Goal: Transaction & Acquisition: Purchase product/service

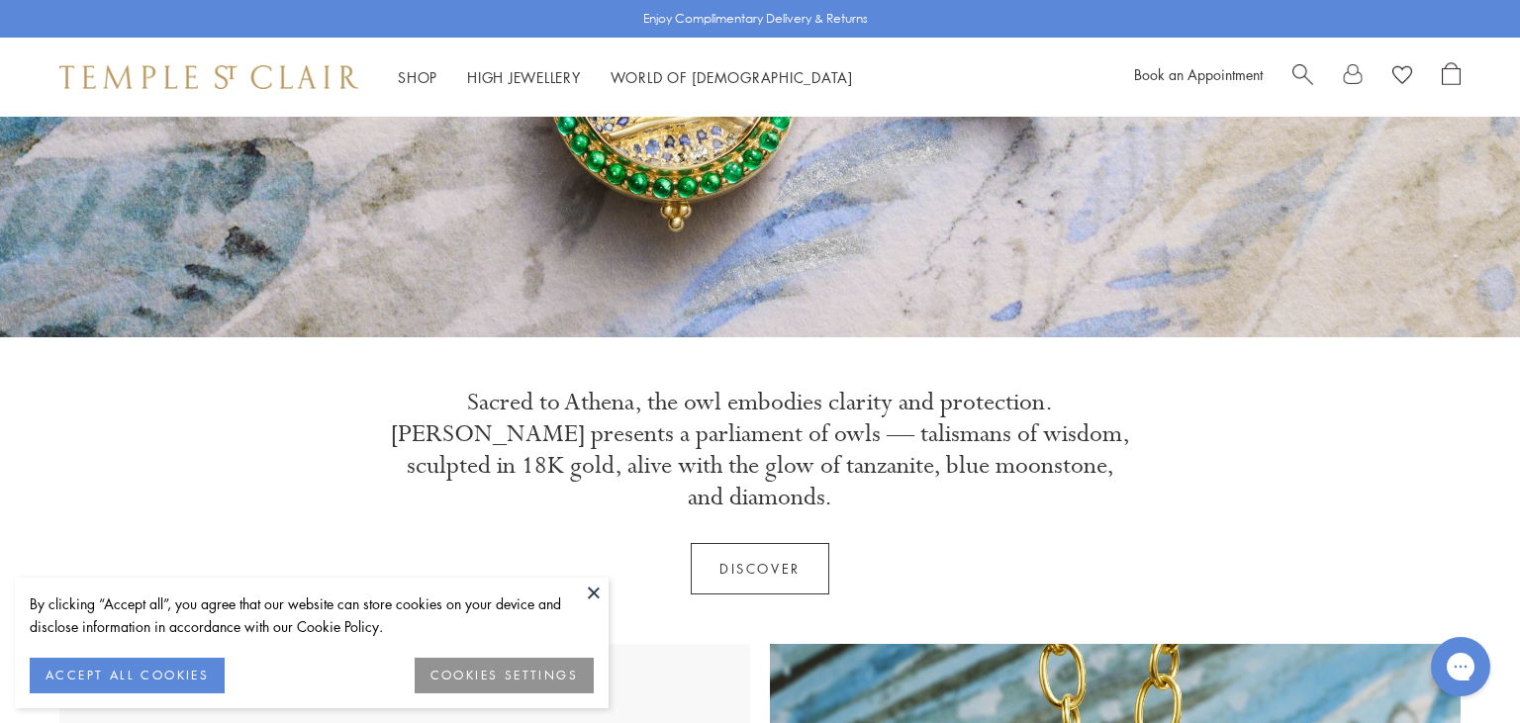
click at [585, 588] on button at bounding box center [594, 593] width 30 height 30
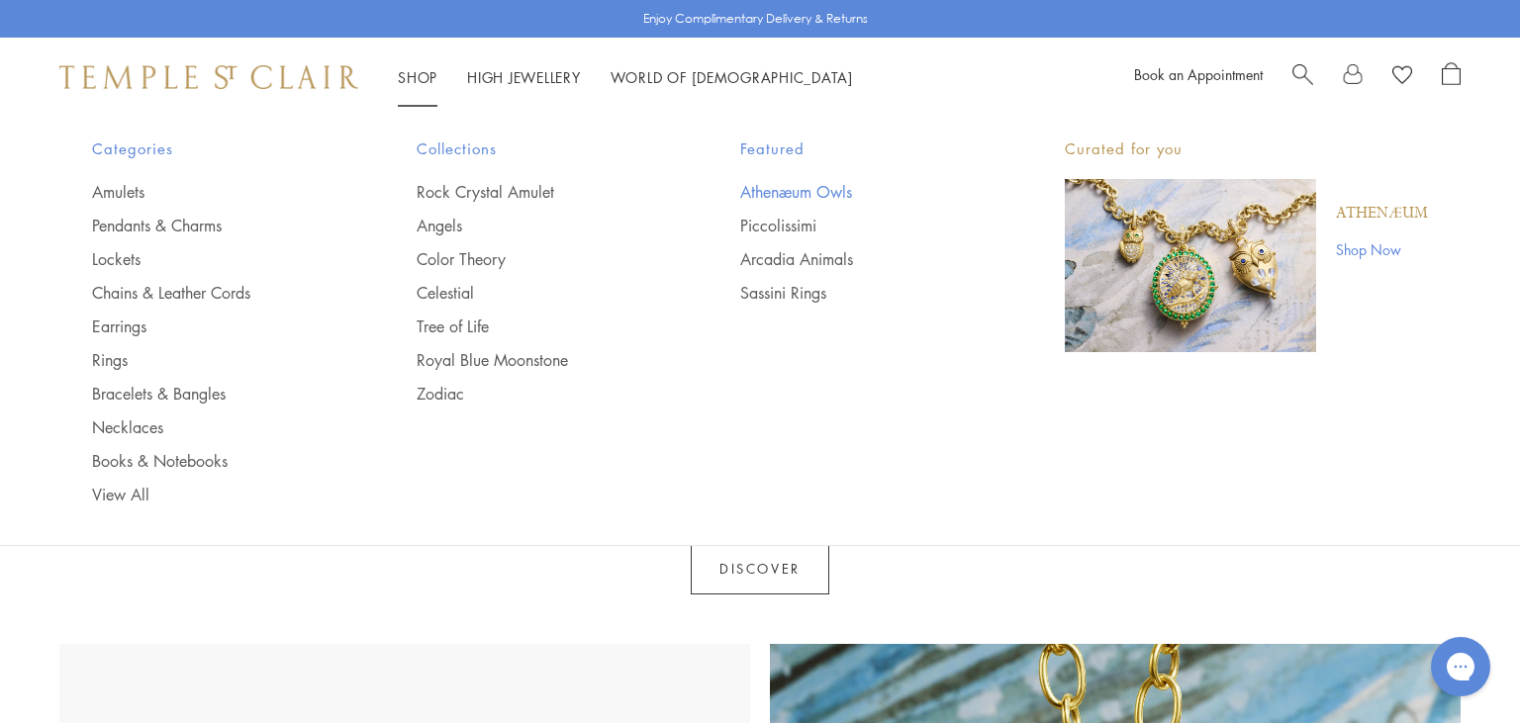
click at [825, 193] on link "Athenæum Owls" at bounding box center [862, 192] width 245 height 22
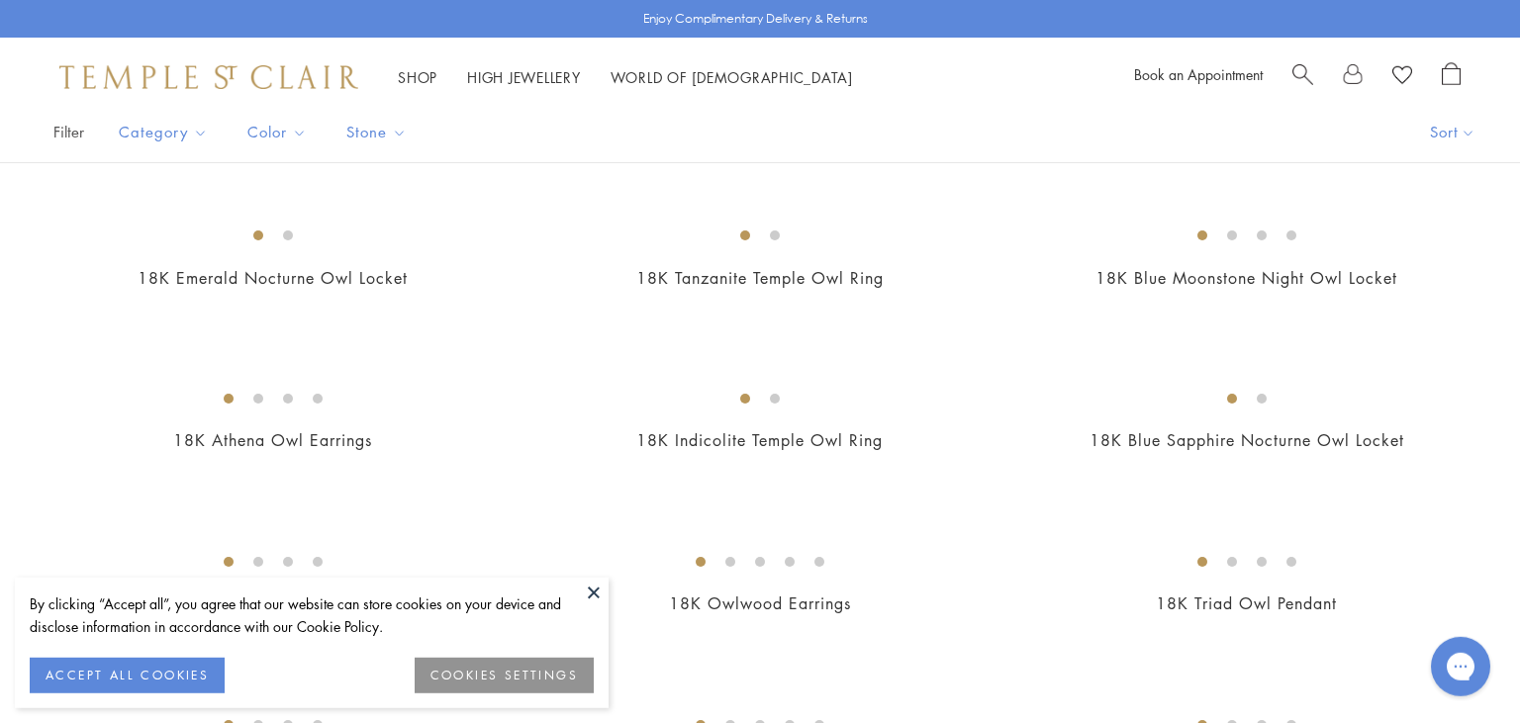
click at [599, 587] on button at bounding box center [594, 593] width 30 height 30
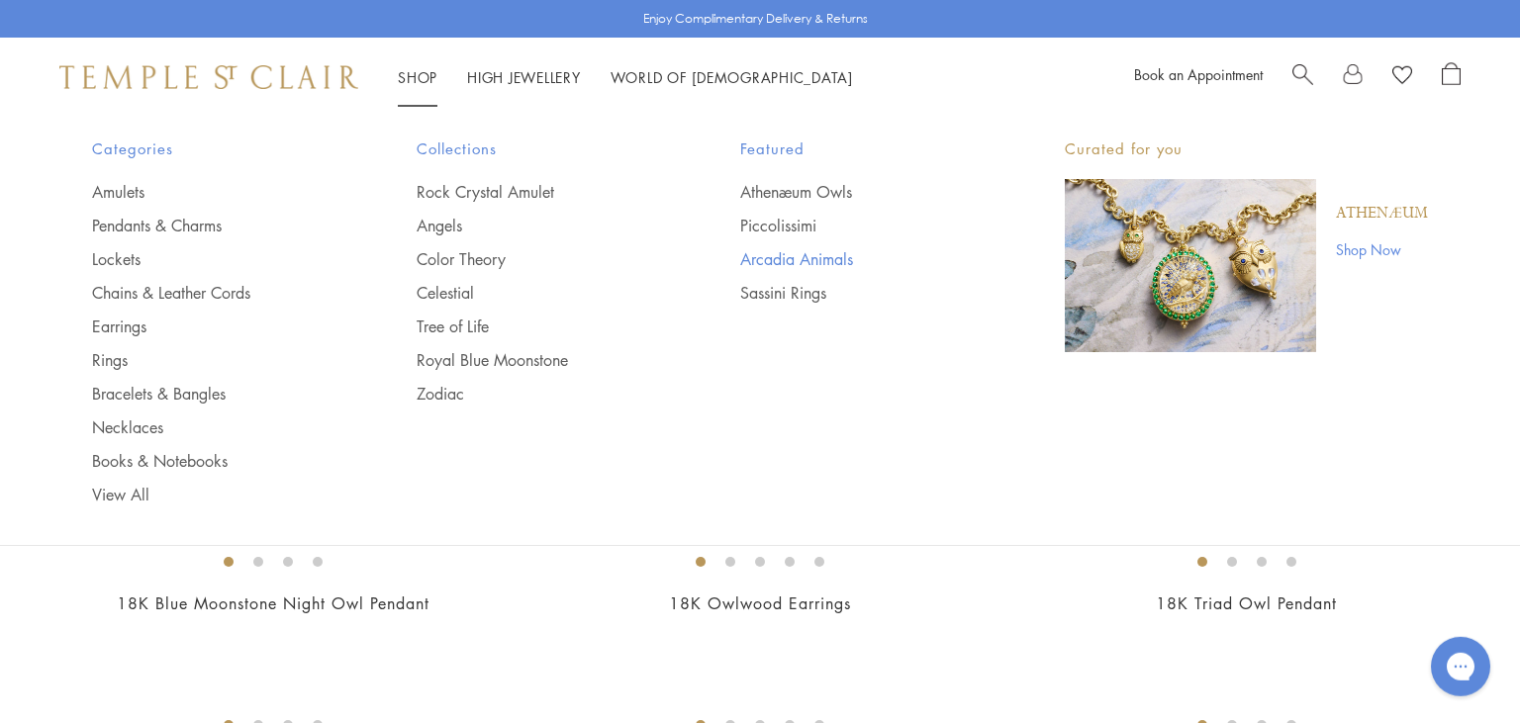
click at [780, 256] on link "Arcadia Animals" at bounding box center [862, 259] width 245 height 22
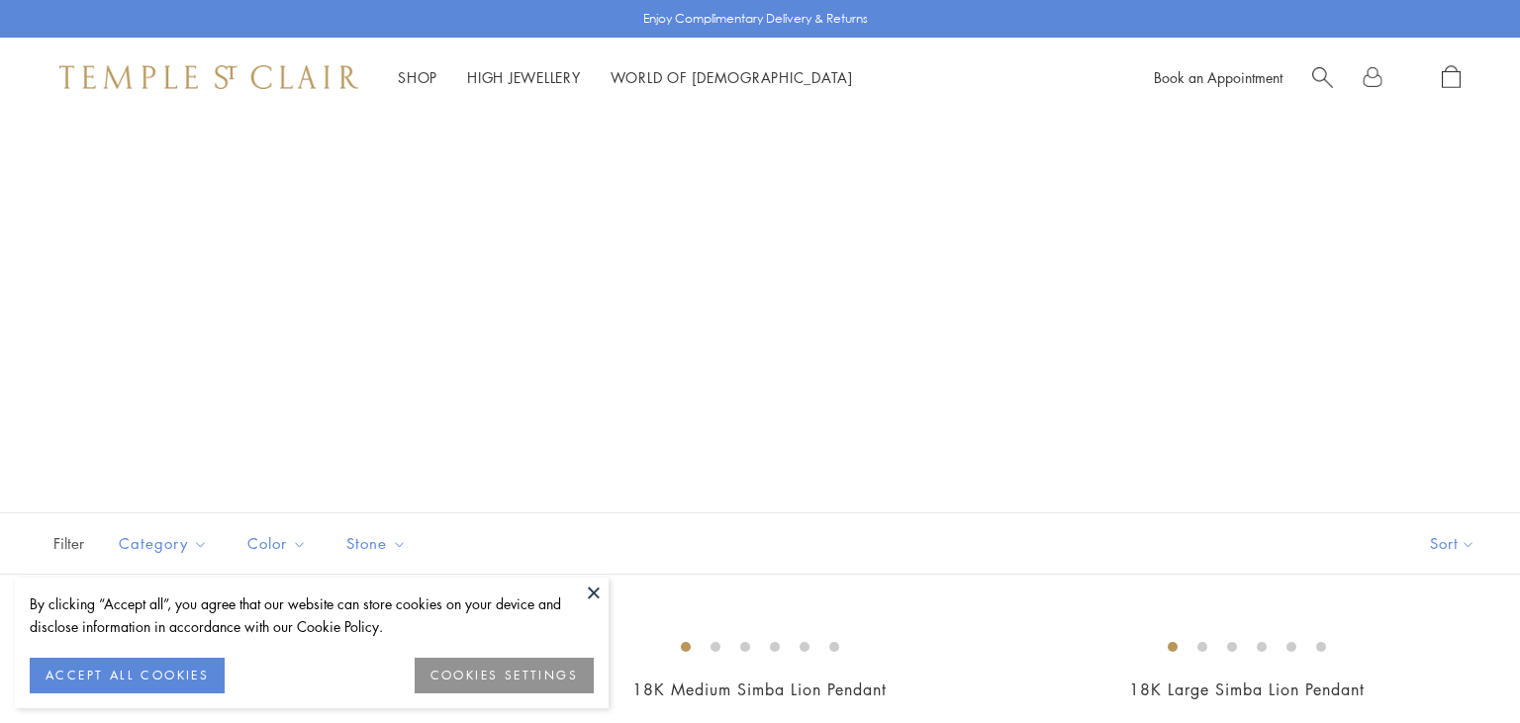
click at [594, 595] on button at bounding box center [594, 593] width 30 height 30
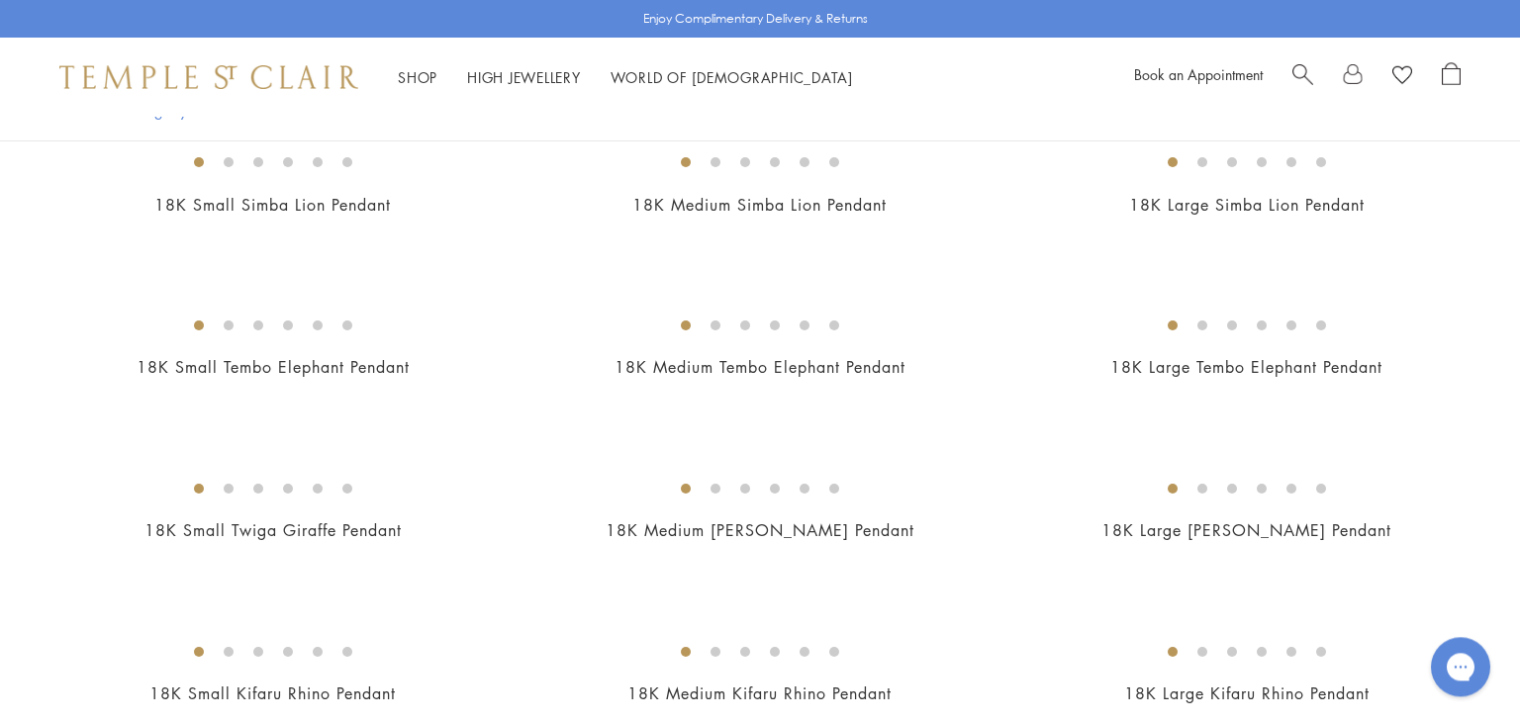
scroll to position [585, 0]
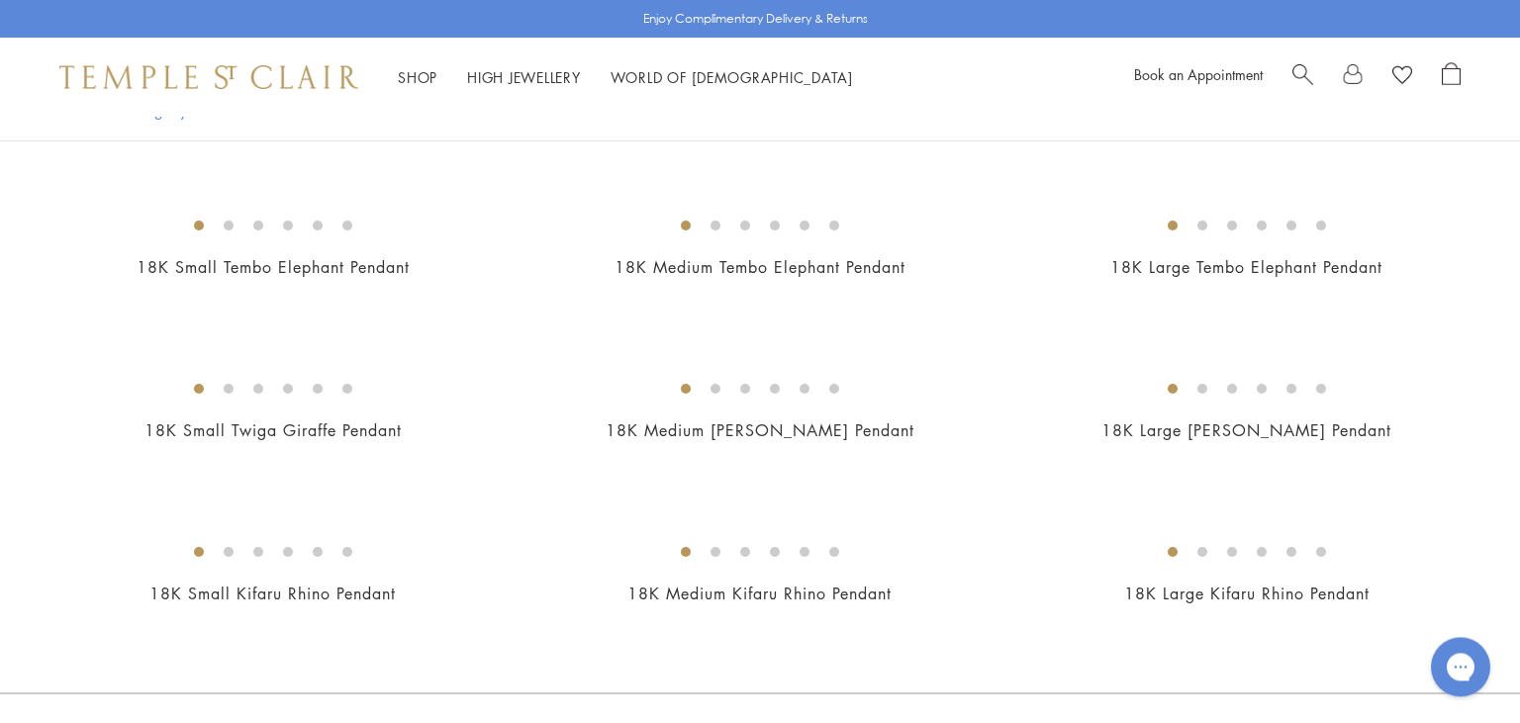
click at [0, 0] on img at bounding box center [0, 0] width 0 height 0
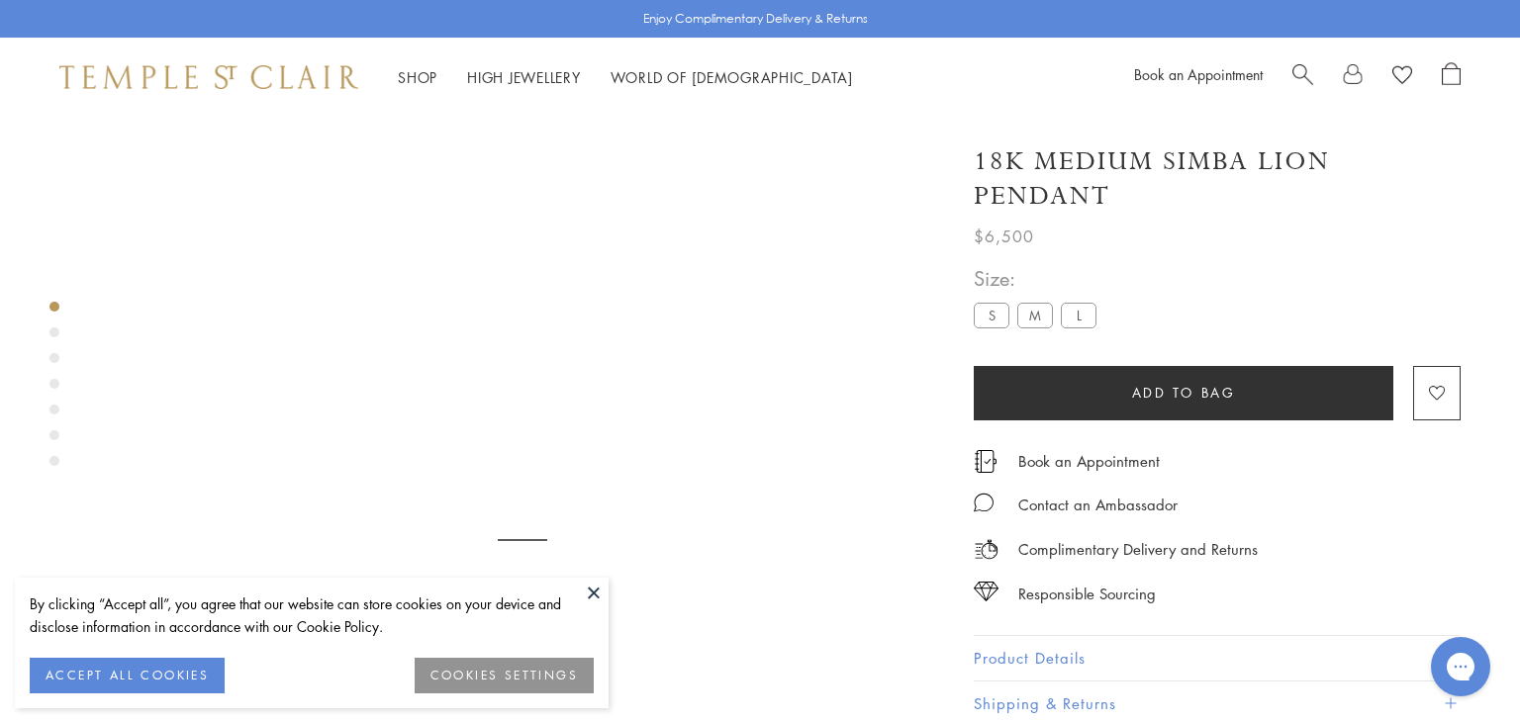
click at [605, 597] on button at bounding box center [594, 593] width 30 height 30
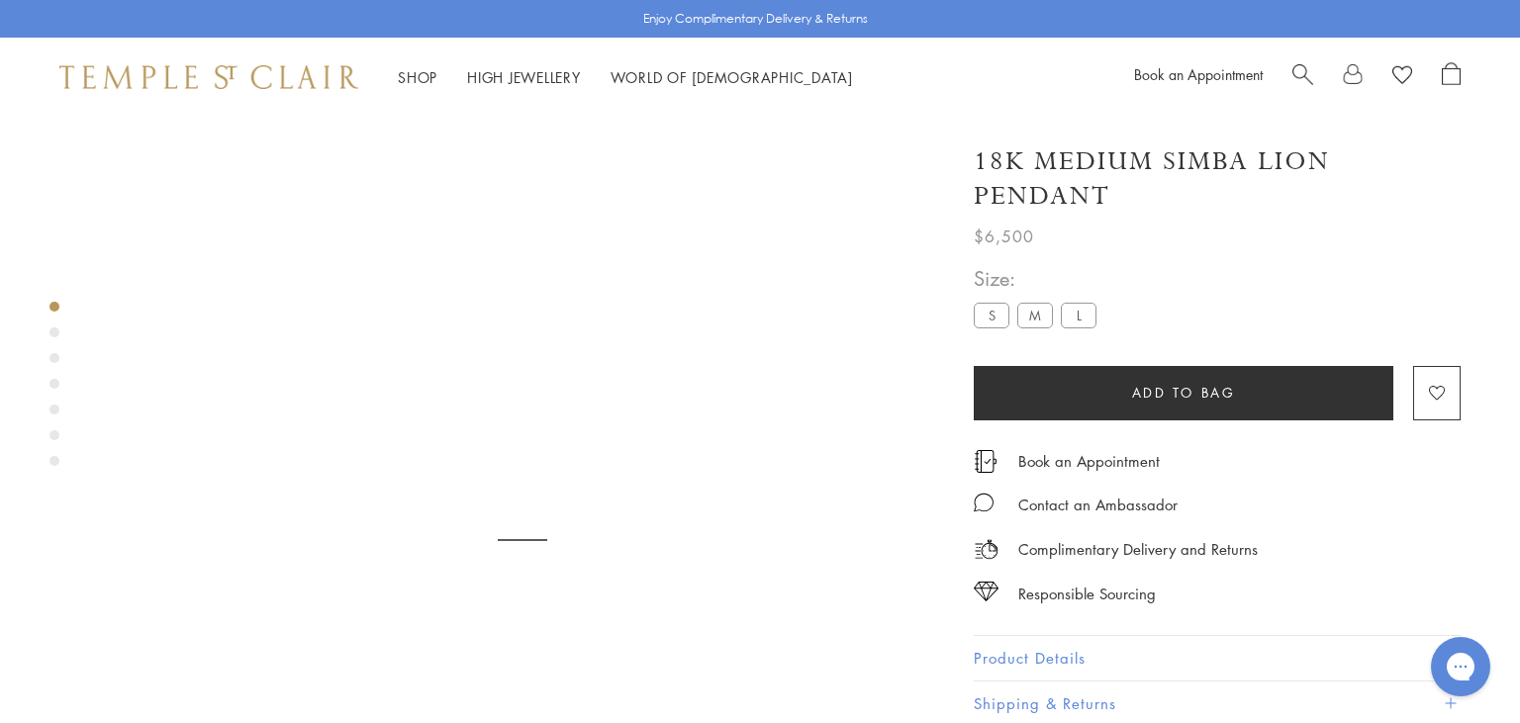
click at [624, 313] on img at bounding box center [522, 589] width 847 height 847
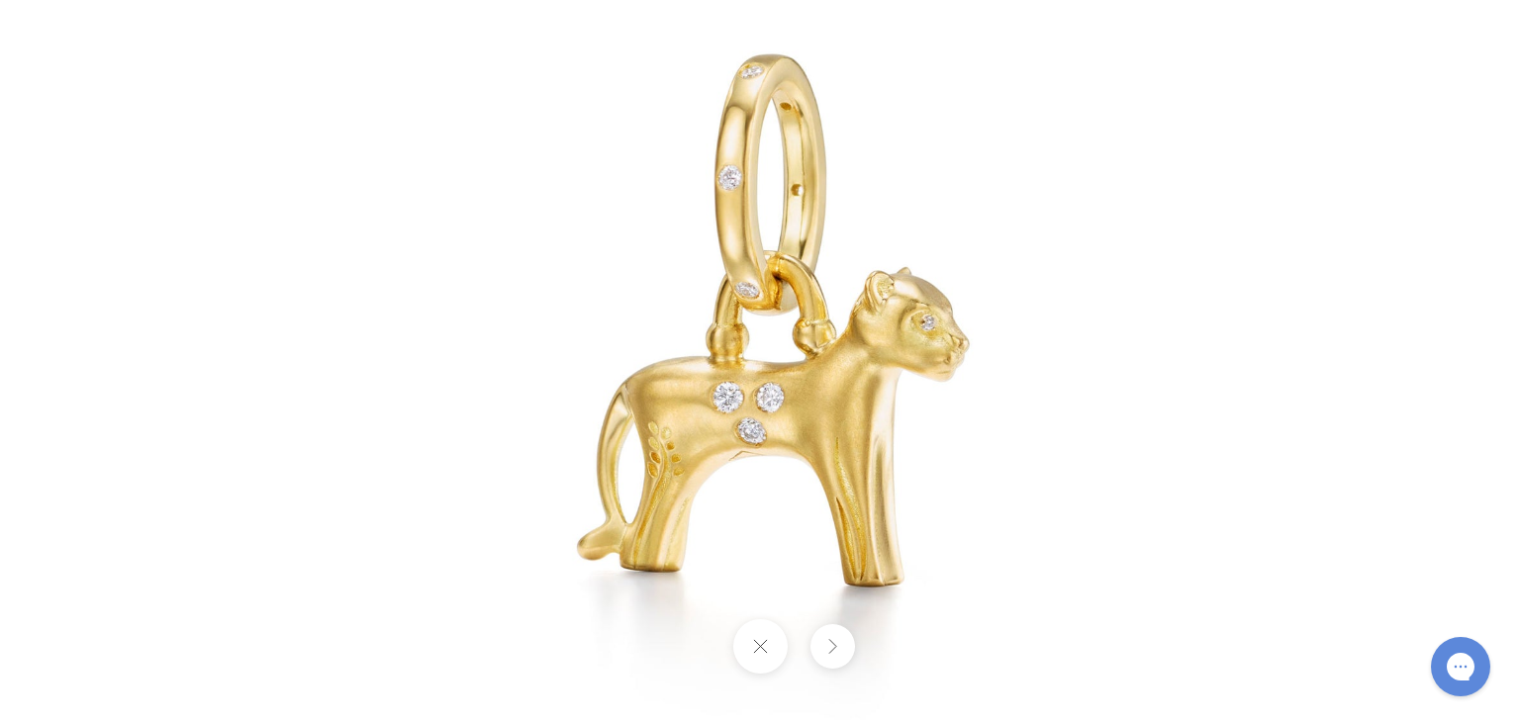
click at [1228, 291] on img at bounding box center [760, 362] width 1158 height 1158
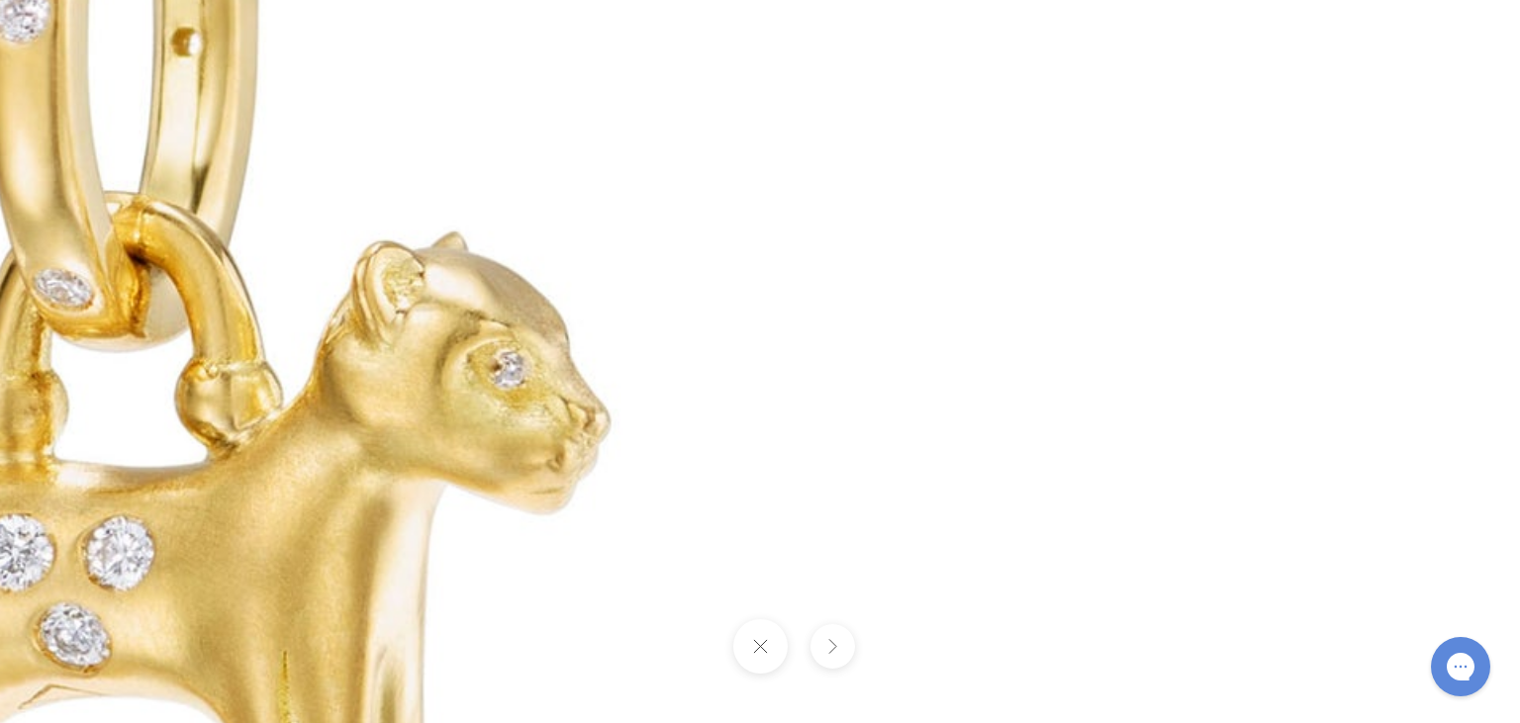
click at [765, 655] on button at bounding box center [759, 646] width 54 height 54
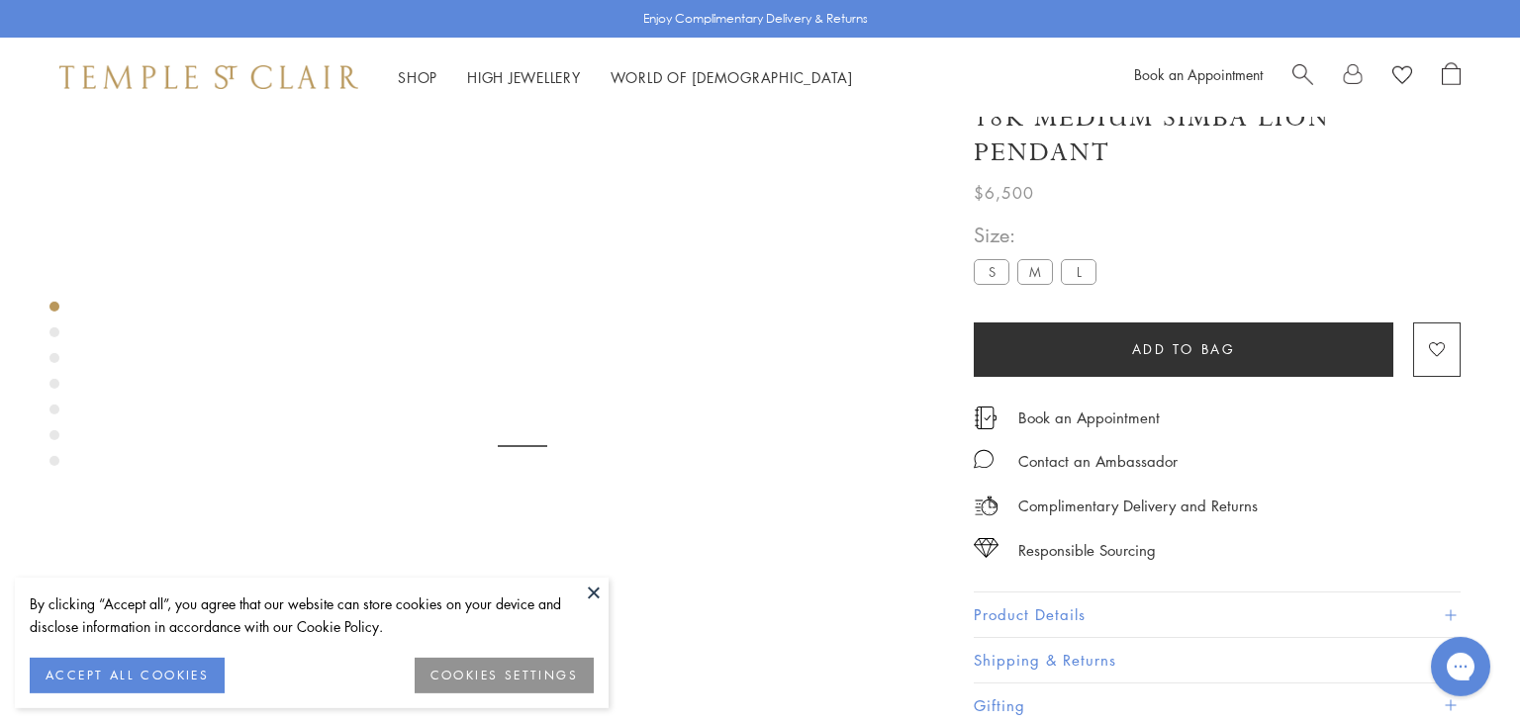
scroll to position [116, 0]
click at [595, 592] on button at bounding box center [594, 593] width 30 height 30
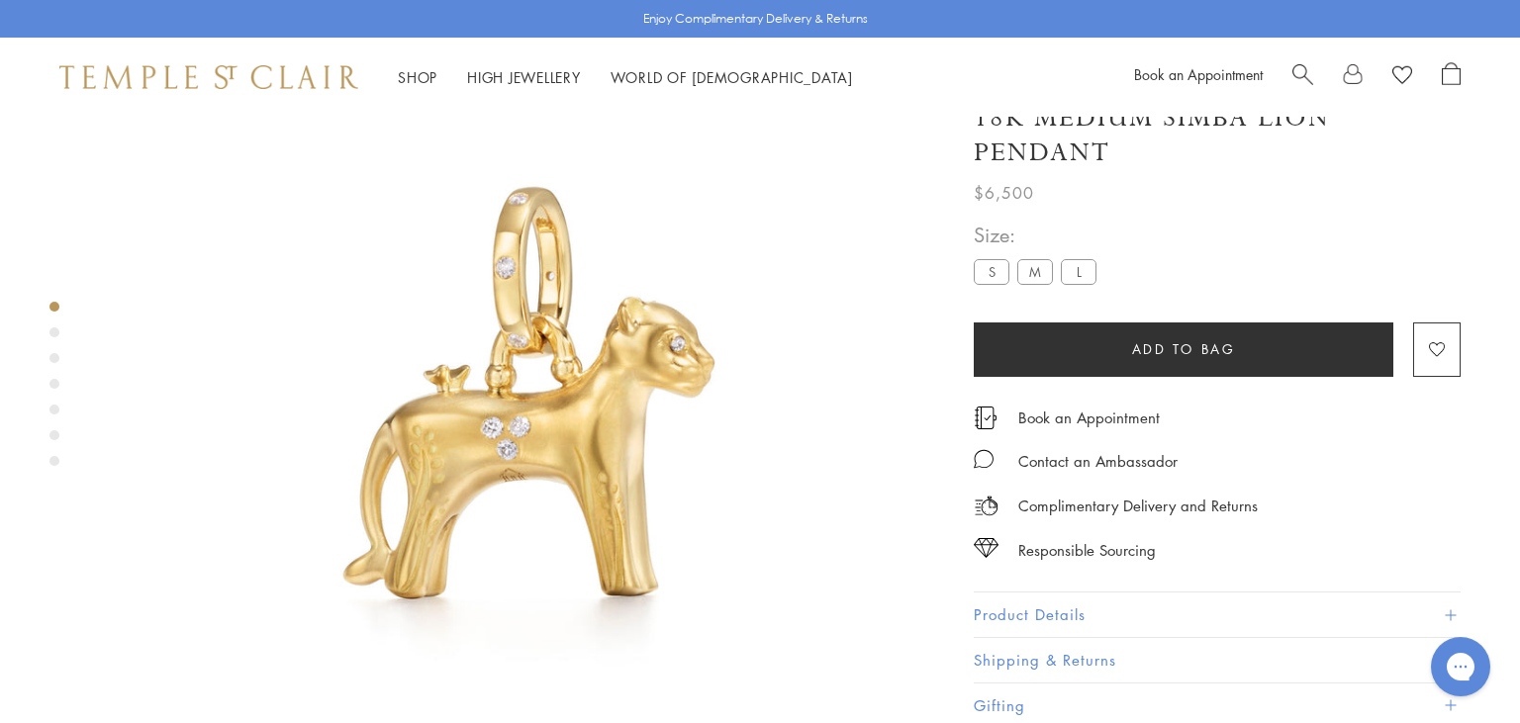
click at [559, 401] on img at bounding box center [522, 424] width 847 height 847
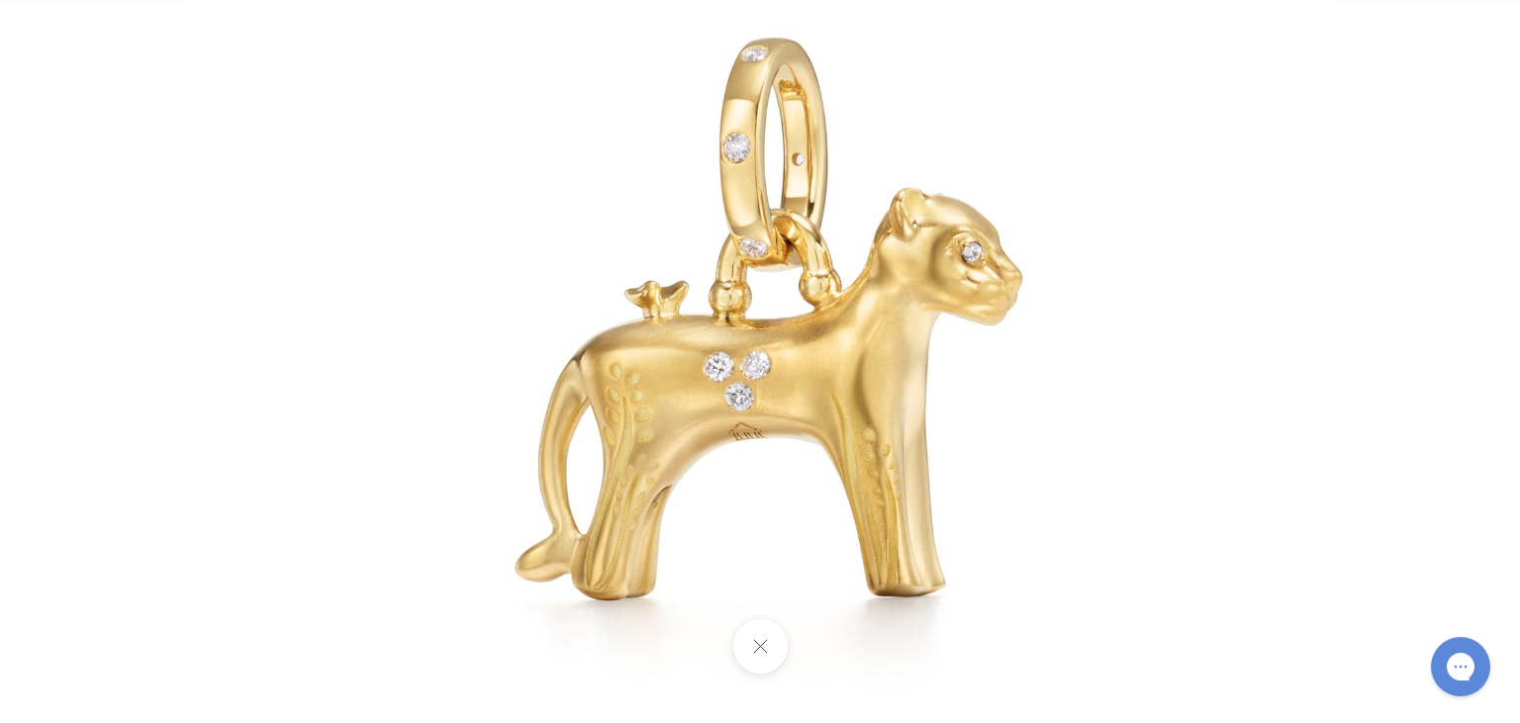
click at [730, 415] on img at bounding box center [760, 362] width 1158 height 1158
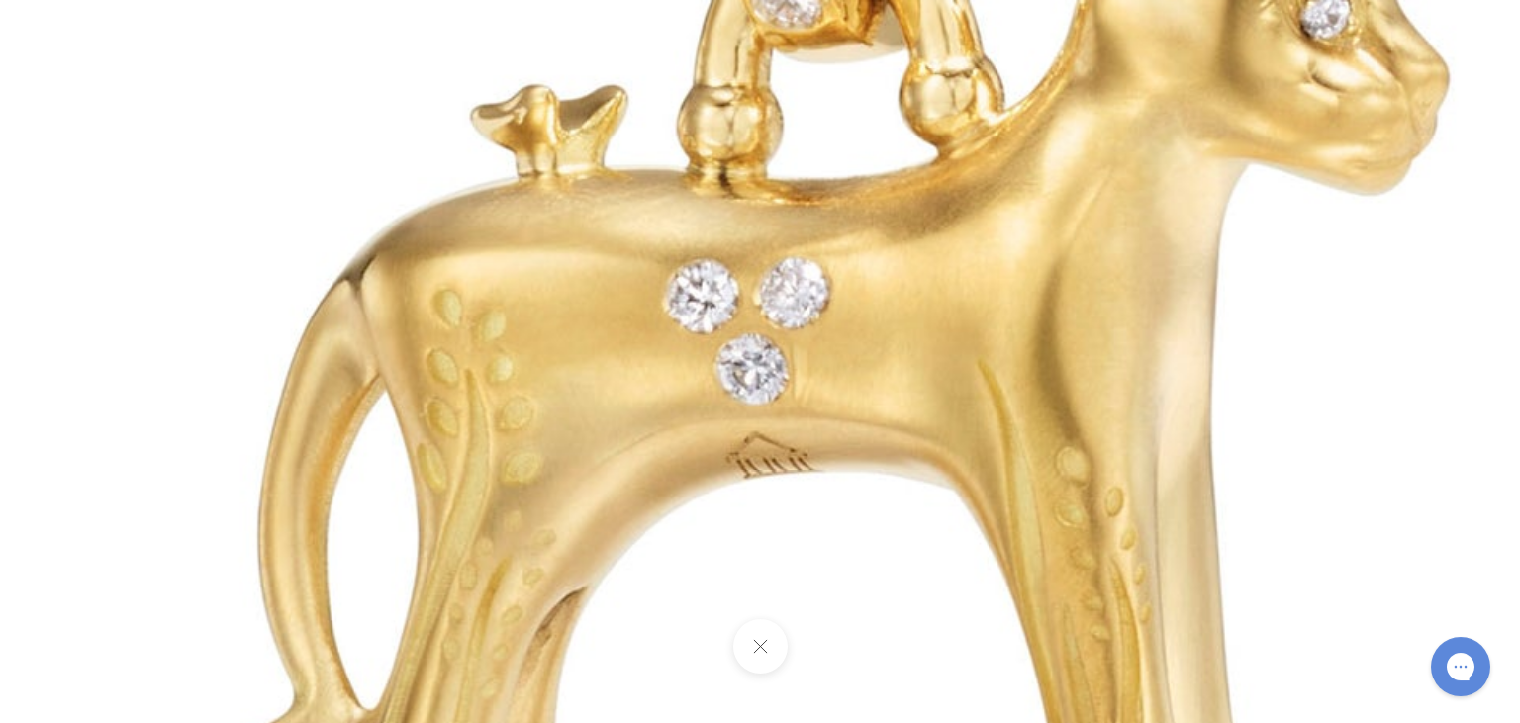
click at [756, 650] on button at bounding box center [759, 646] width 54 height 54
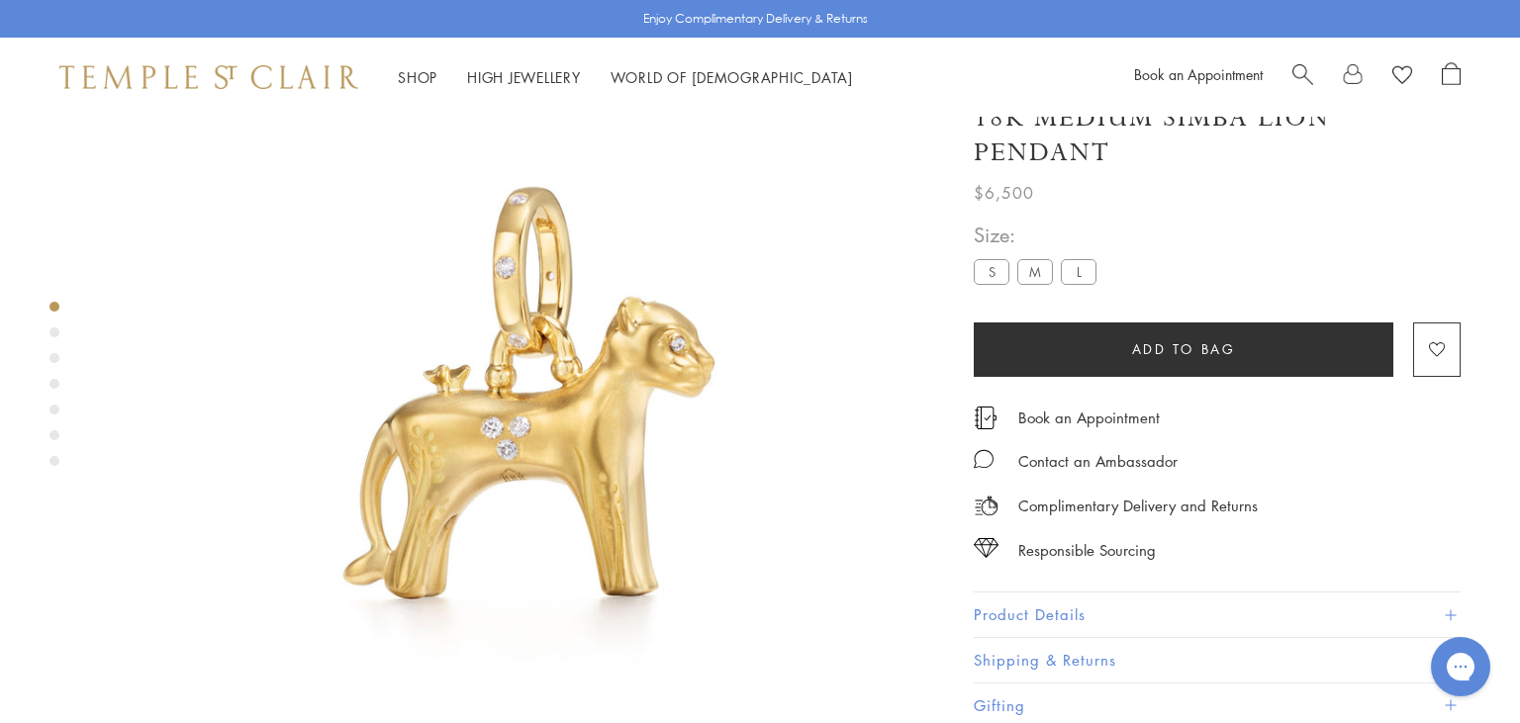
click at [1096, 261] on ul "S M L" at bounding box center [1039, 274] width 131 height 30
click at [1076, 263] on label "L" at bounding box center [1079, 271] width 36 height 25
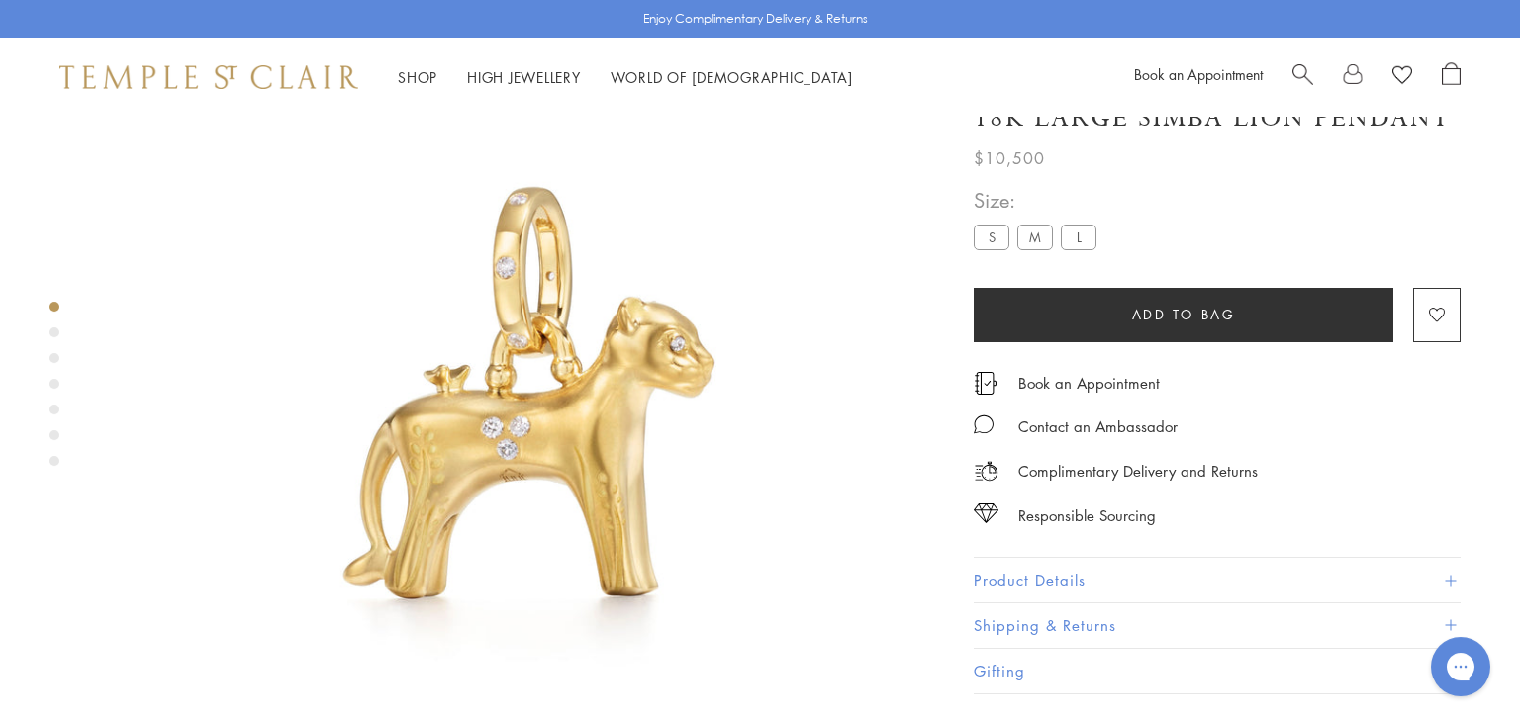
scroll to position [117, 0]
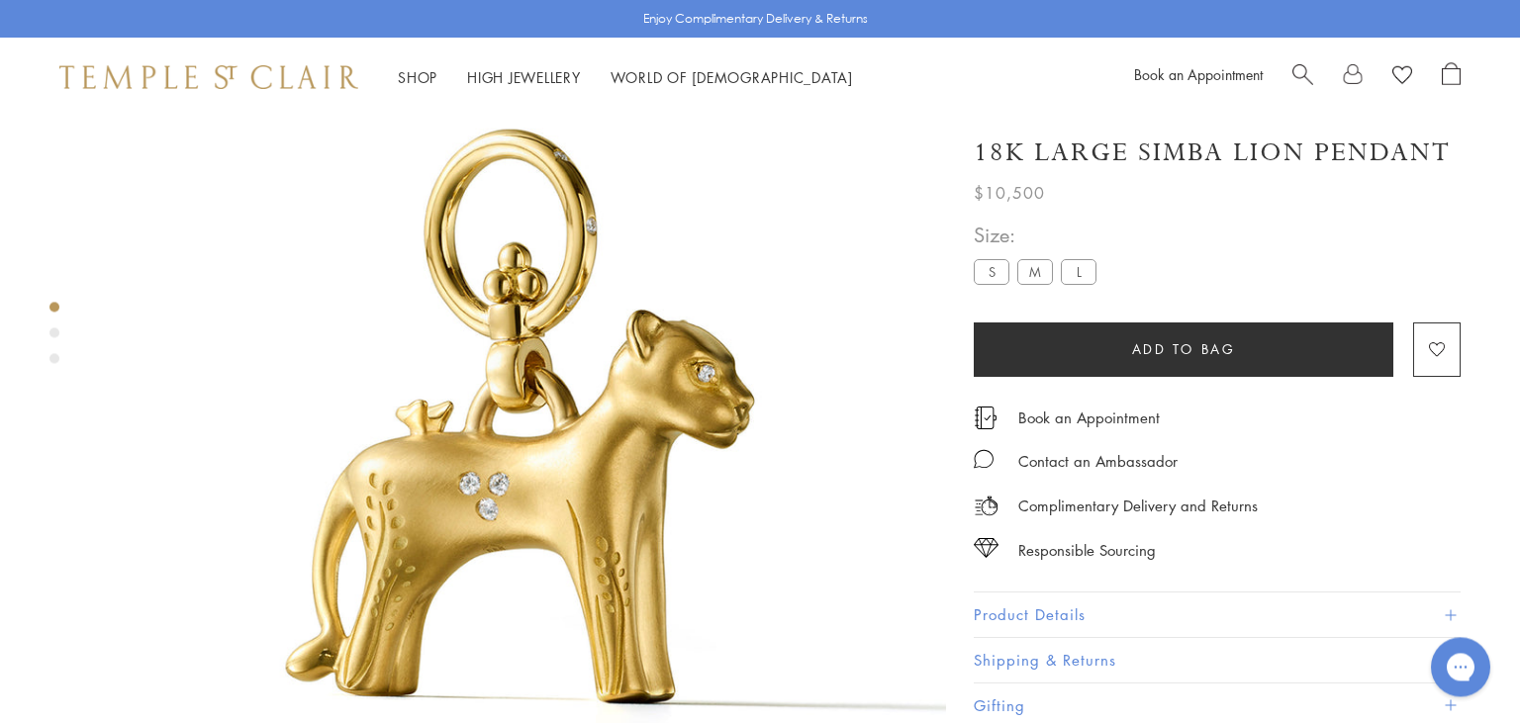
click at [512, 394] on img at bounding box center [522, 423] width 847 height 847
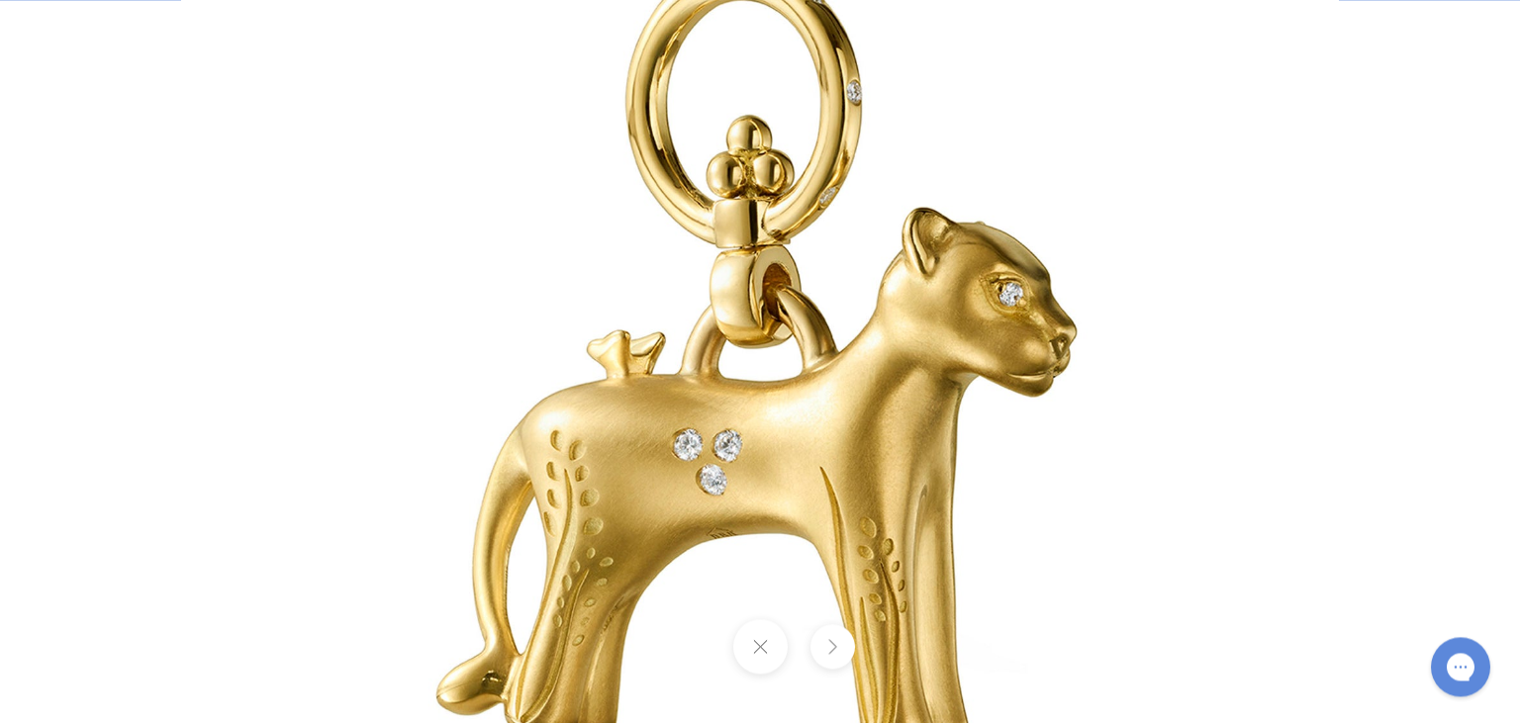
click at [754, 646] on button at bounding box center [759, 646] width 54 height 54
